Goal: Task Accomplishment & Management: Use online tool/utility

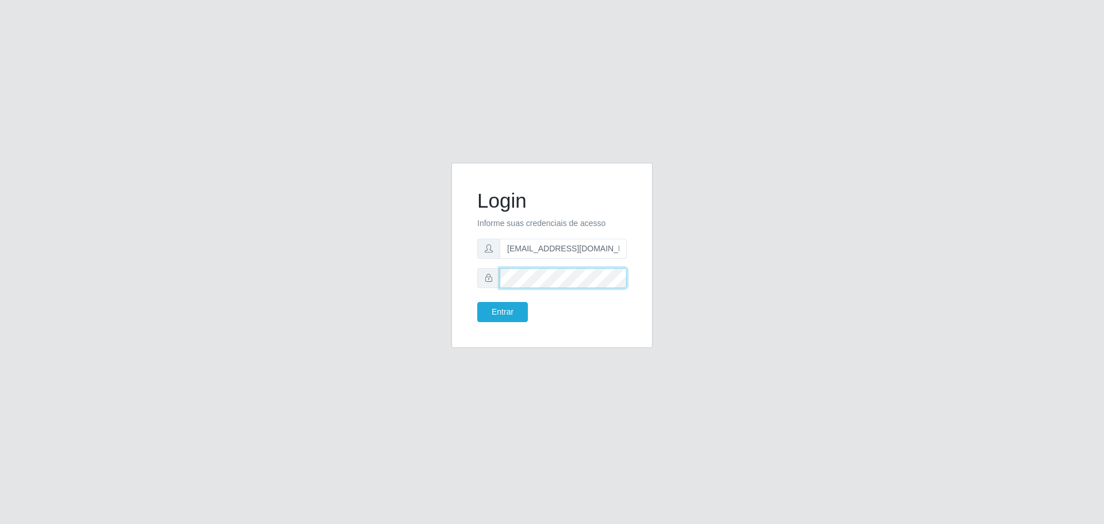
click at [477, 302] on button "Entrar" at bounding box center [502, 312] width 51 height 20
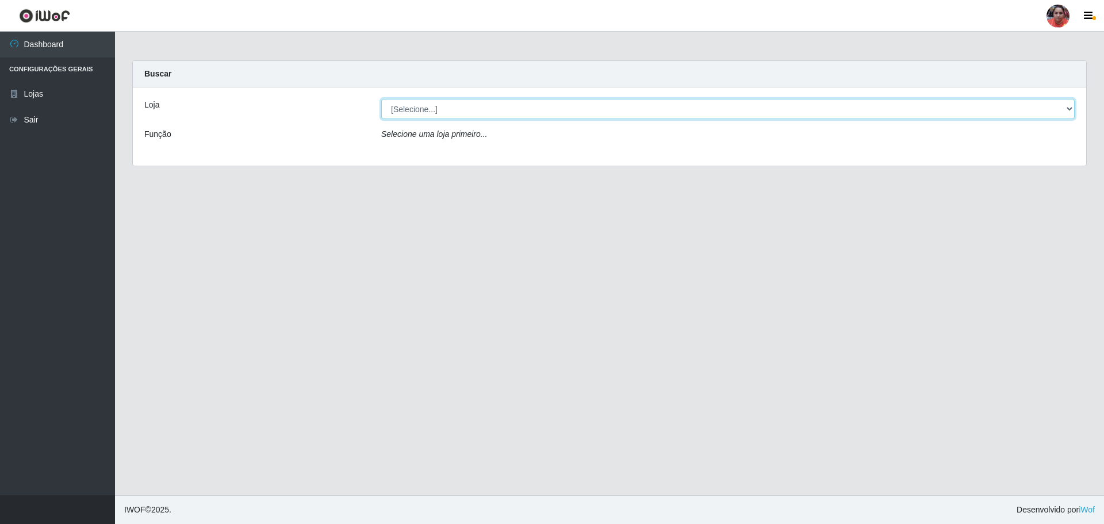
click at [458, 111] on select "[Selecione...] Mar Vermelho - Loja 05" at bounding box center [727, 109] width 693 height 20
select select "252"
click at [381, 99] on select "[Selecione...] Mar Vermelho - Loja 05" at bounding box center [727, 109] width 693 height 20
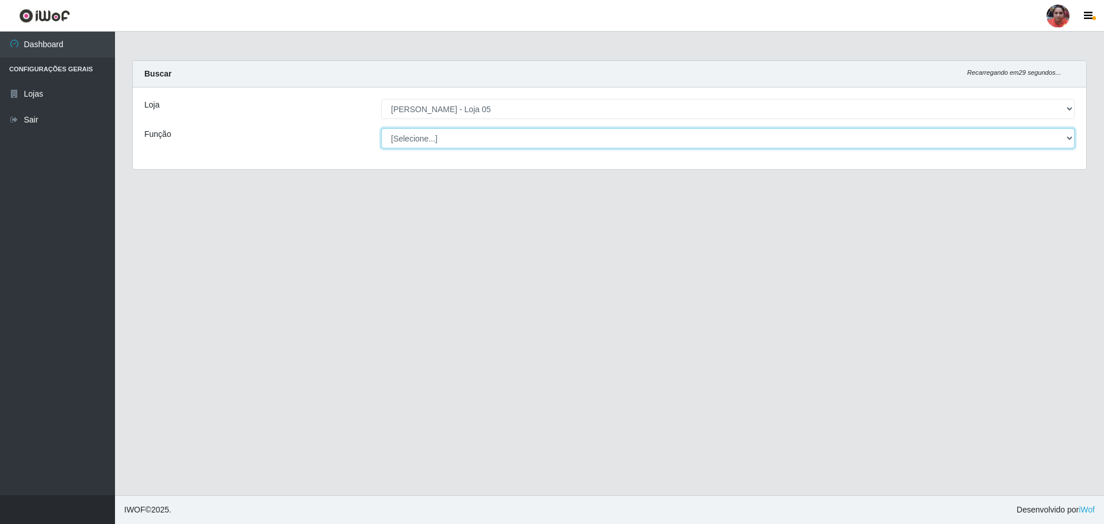
click at [464, 136] on select "[Selecione...] ASG ASG + ASG ++ Auxiliar de Depósito Auxiliar de Depósito + Aux…" at bounding box center [727, 138] width 693 height 20
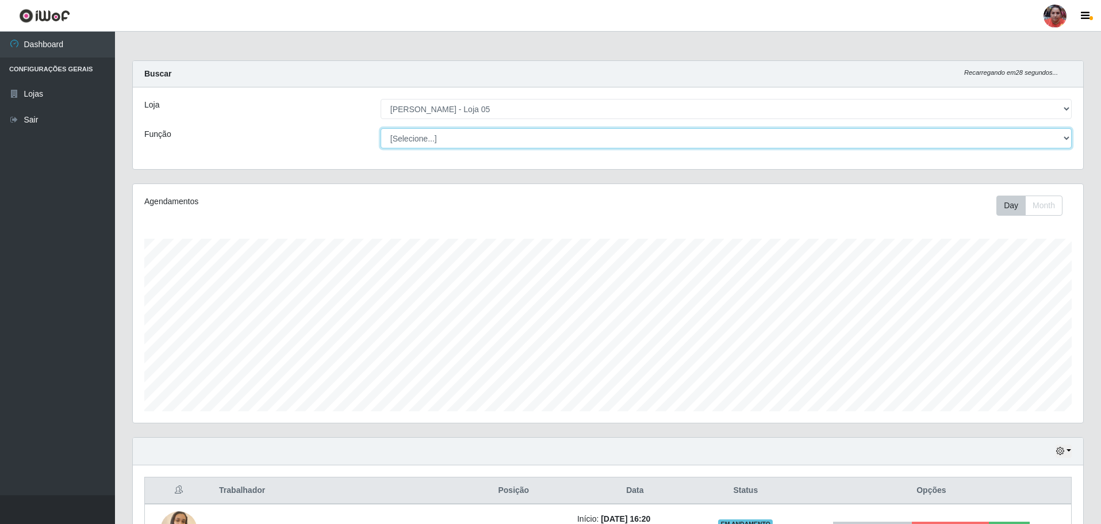
scroll to position [239, 950]
select select "22"
click at [381, 128] on select "[Selecione...] ASG ASG + ASG ++ Auxiliar de Depósito Auxiliar de Depósito + Aux…" at bounding box center [726, 138] width 691 height 20
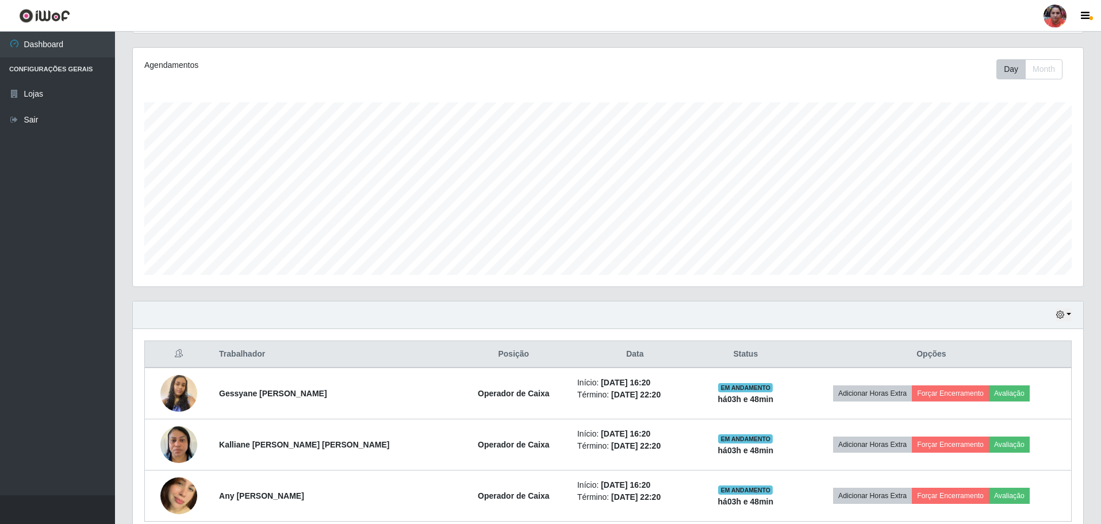
scroll to position [189, 0]
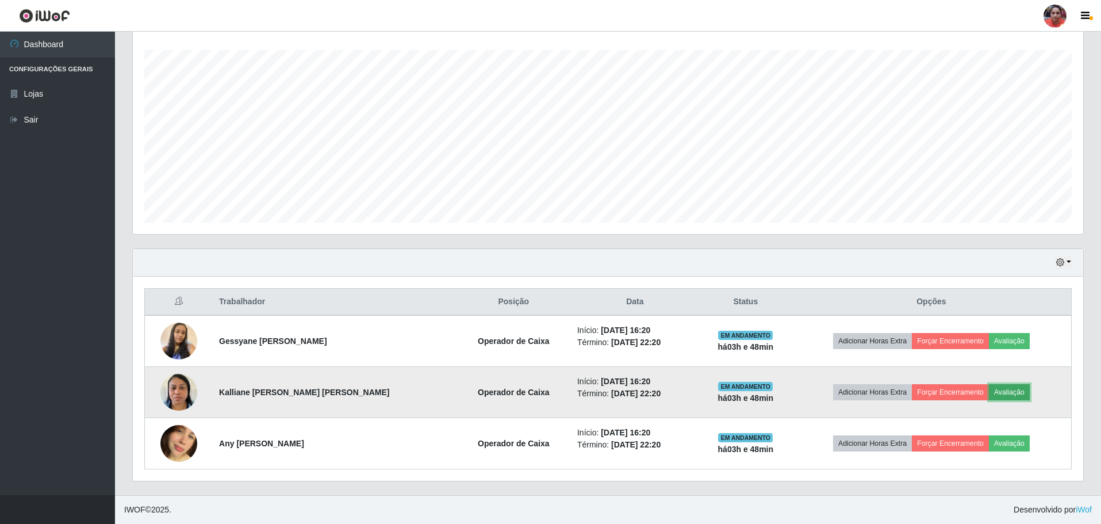
click at [547, 308] on button "Avaliação" at bounding box center [1009, 392] width 41 height 16
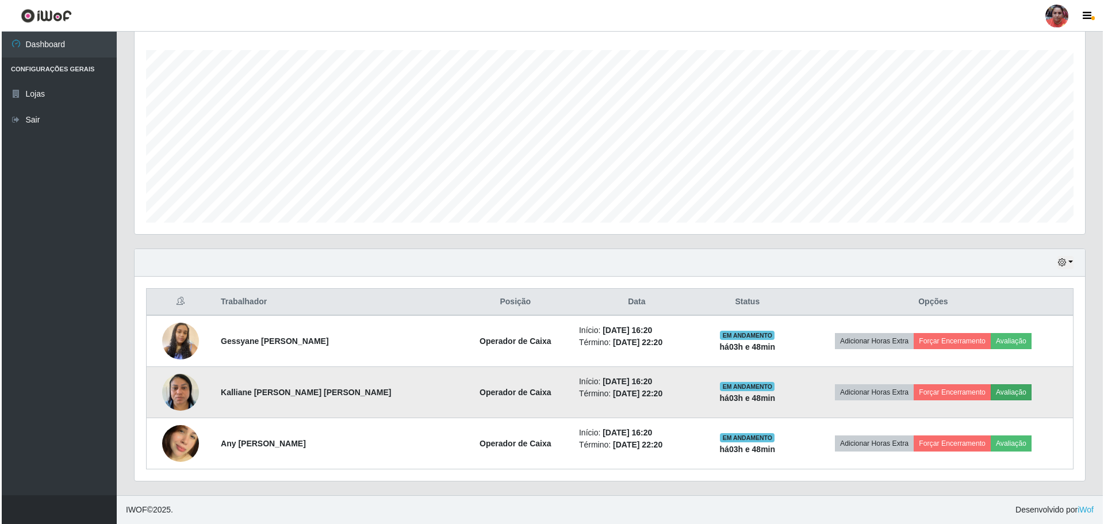
scroll to position [239, 945]
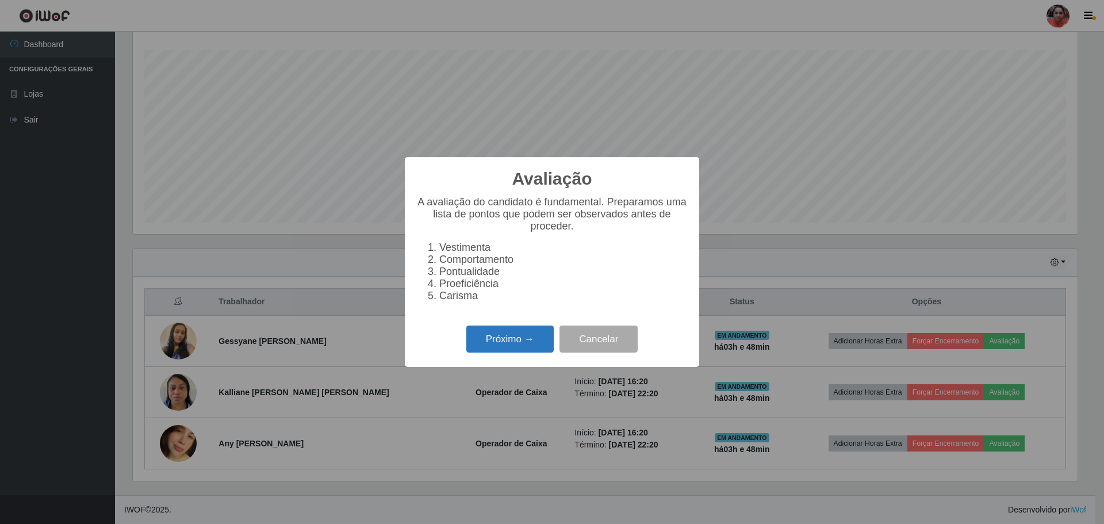
click at [517, 308] on button "Próximo →" at bounding box center [509, 338] width 87 height 27
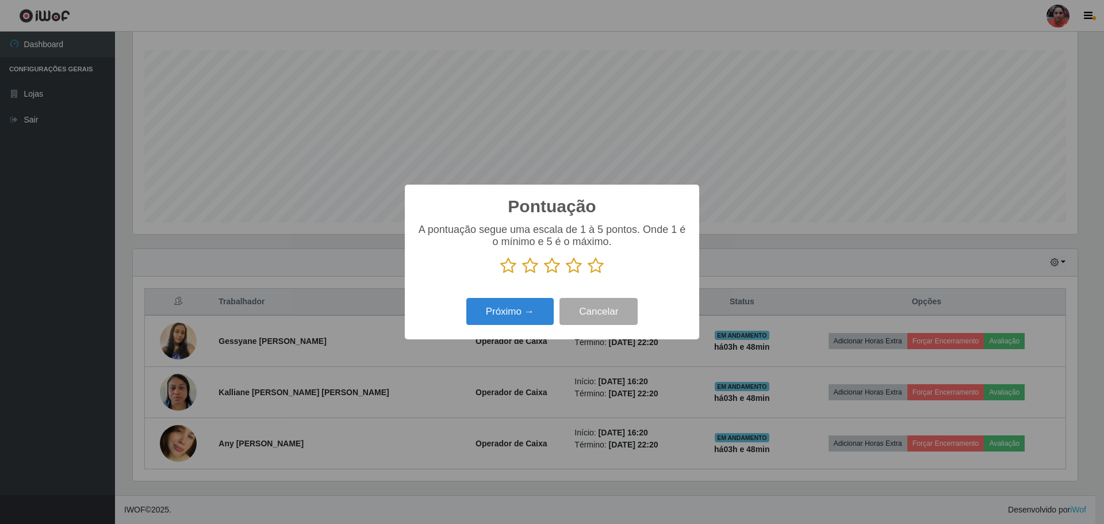
click at [547, 266] on icon at bounding box center [574, 265] width 16 height 17
click at [547, 274] on input "radio" at bounding box center [566, 274] width 0 height 0
click at [525, 308] on button "Próximo →" at bounding box center [509, 311] width 87 height 27
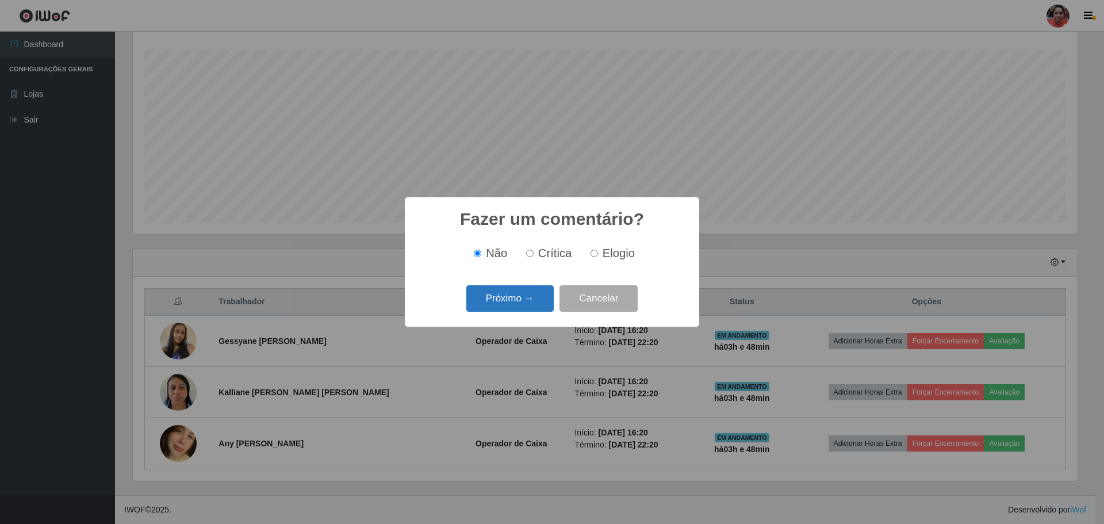
click at [519, 298] on button "Próximo →" at bounding box center [509, 298] width 87 height 27
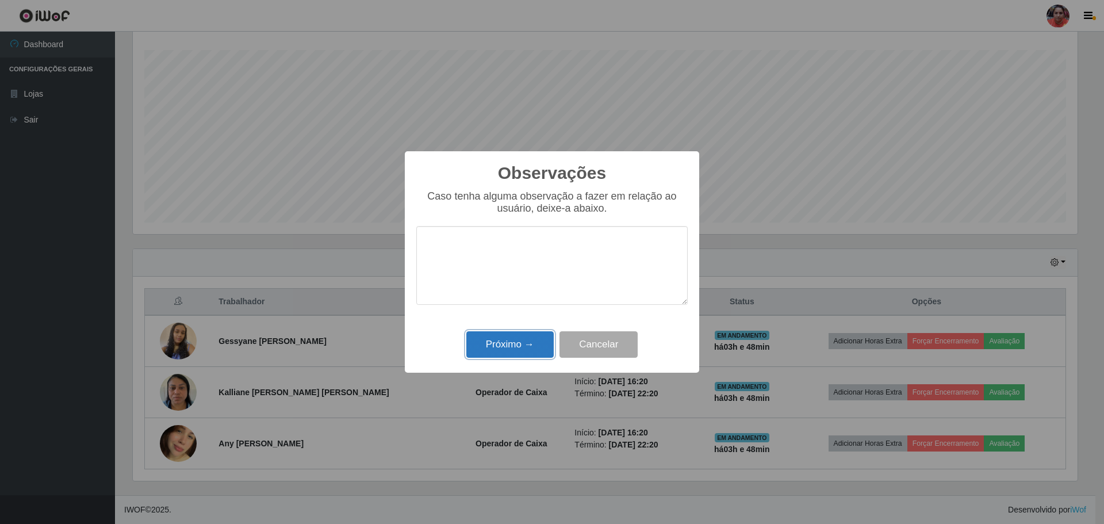
click at [528, 308] on button "Próximo →" at bounding box center [509, 344] width 87 height 27
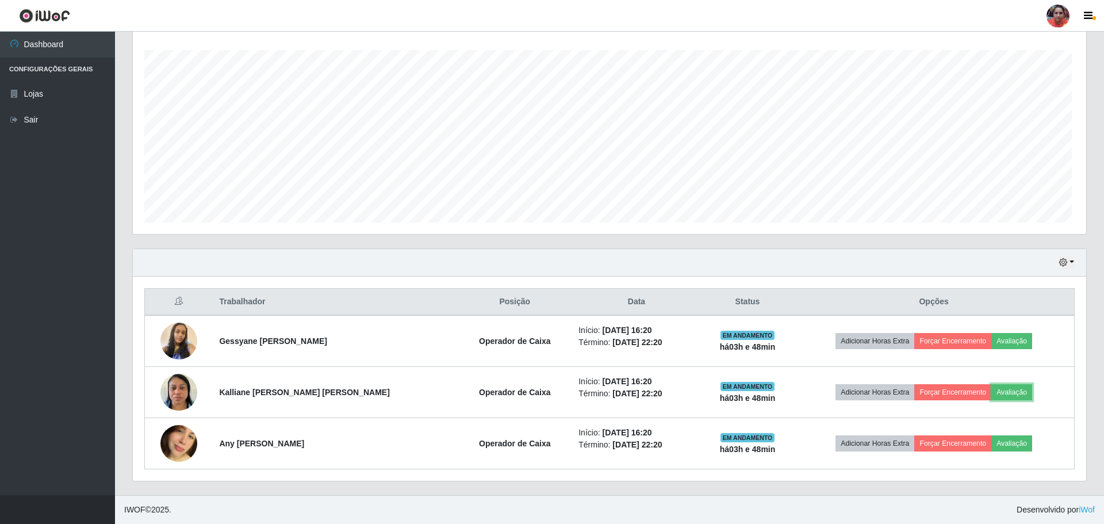
scroll to position [239, 950]
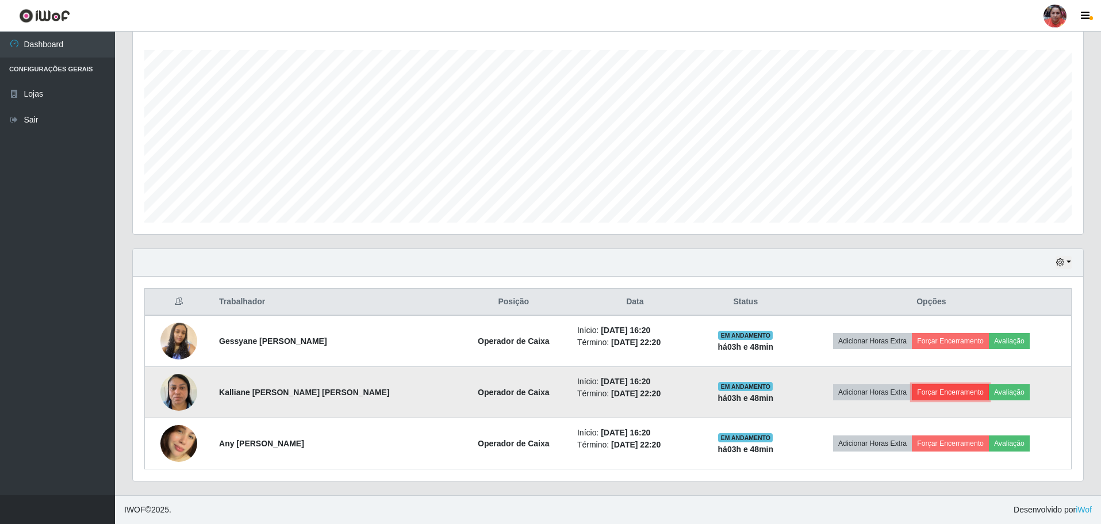
click at [547, 308] on button "Forçar Encerramento" at bounding box center [950, 392] width 77 height 16
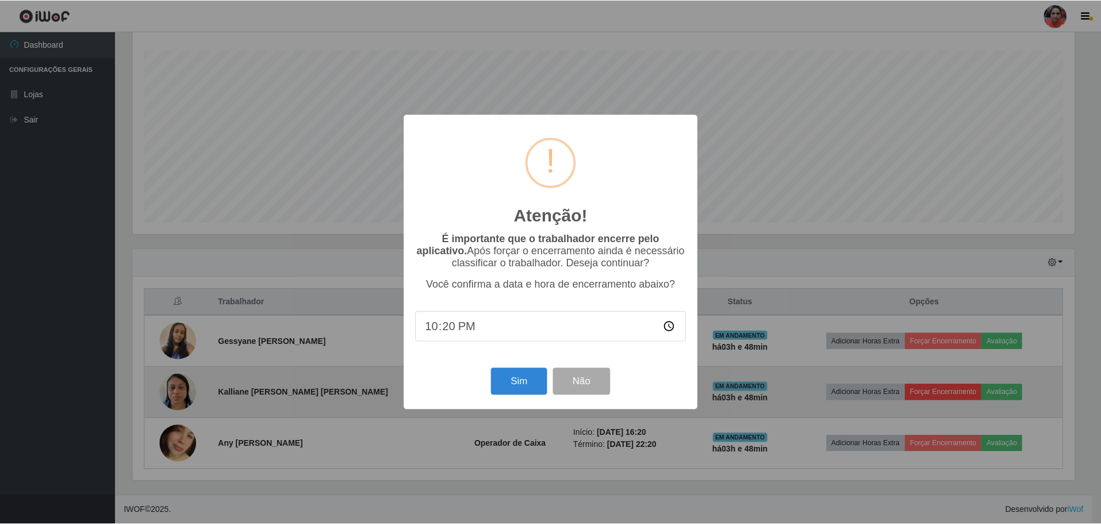
scroll to position [239, 945]
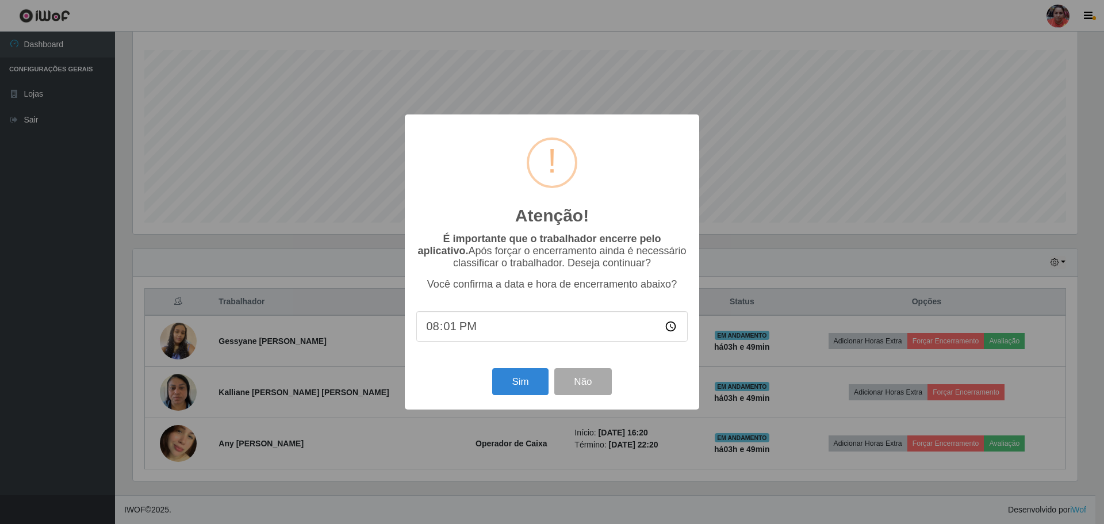
type input "20:10"
click at [522, 308] on button "Sim" at bounding box center [520, 381] width 56 height 27
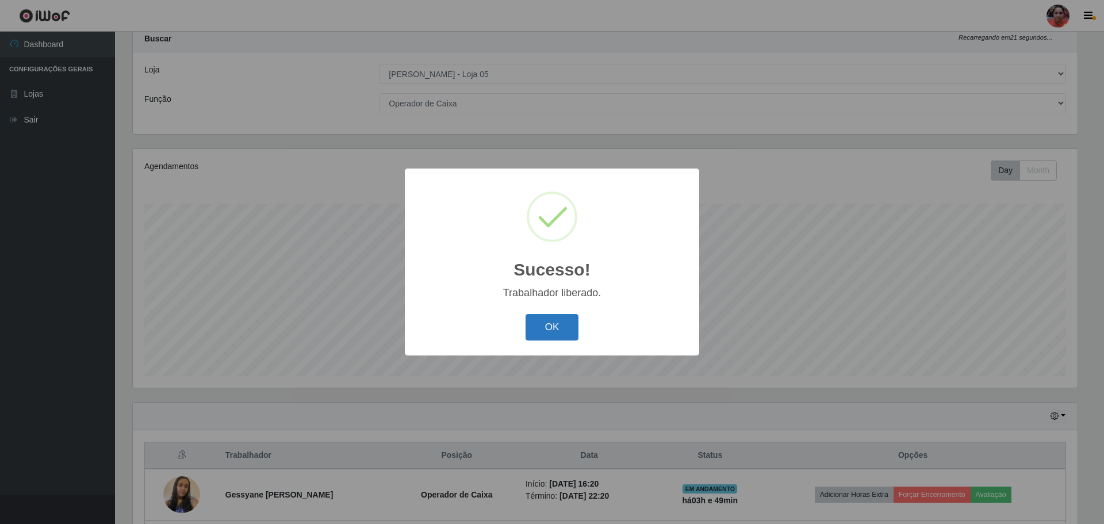
click at [542, 308] on button "OK" at bounding box center [551, 327] width 53 height 27
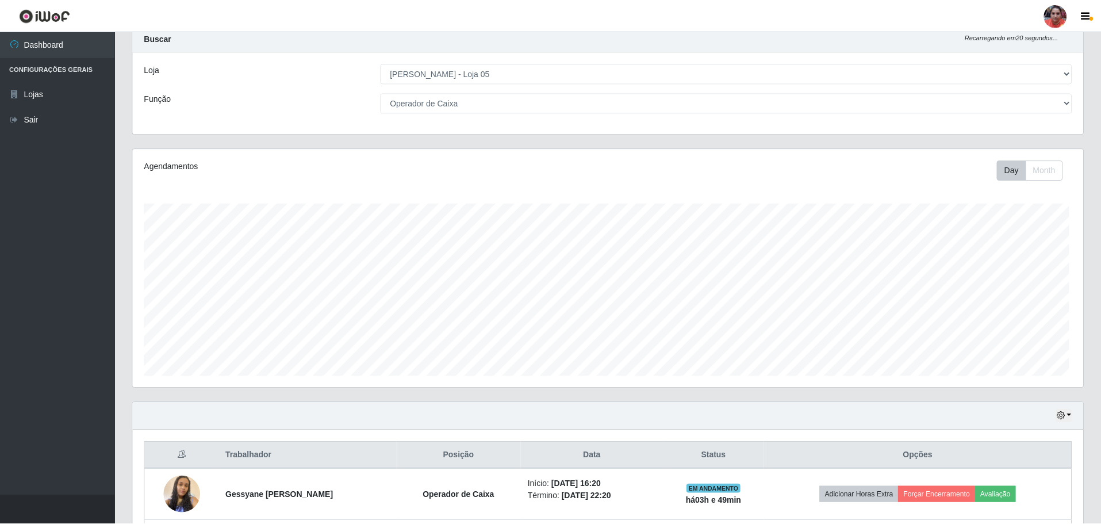
scroll to position [239, 950]
click at [30, 119] on link "Sair" at bounding box center [57, 120] width 115 height 26
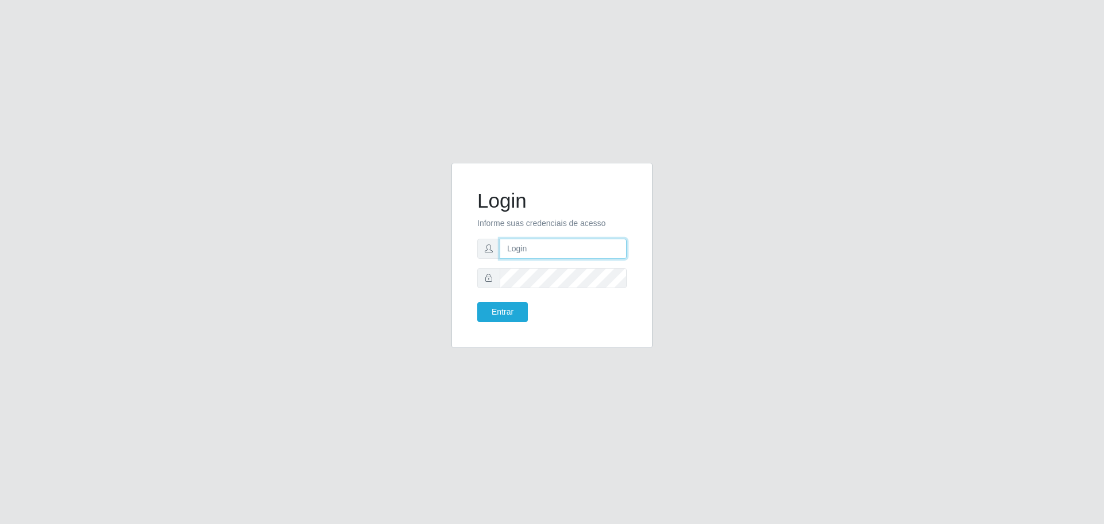
type input "[EMAIL_ADDRESS][DOMAIN_NAME]"
